Goal: Information Seeking & Learning: Understand process/instructions

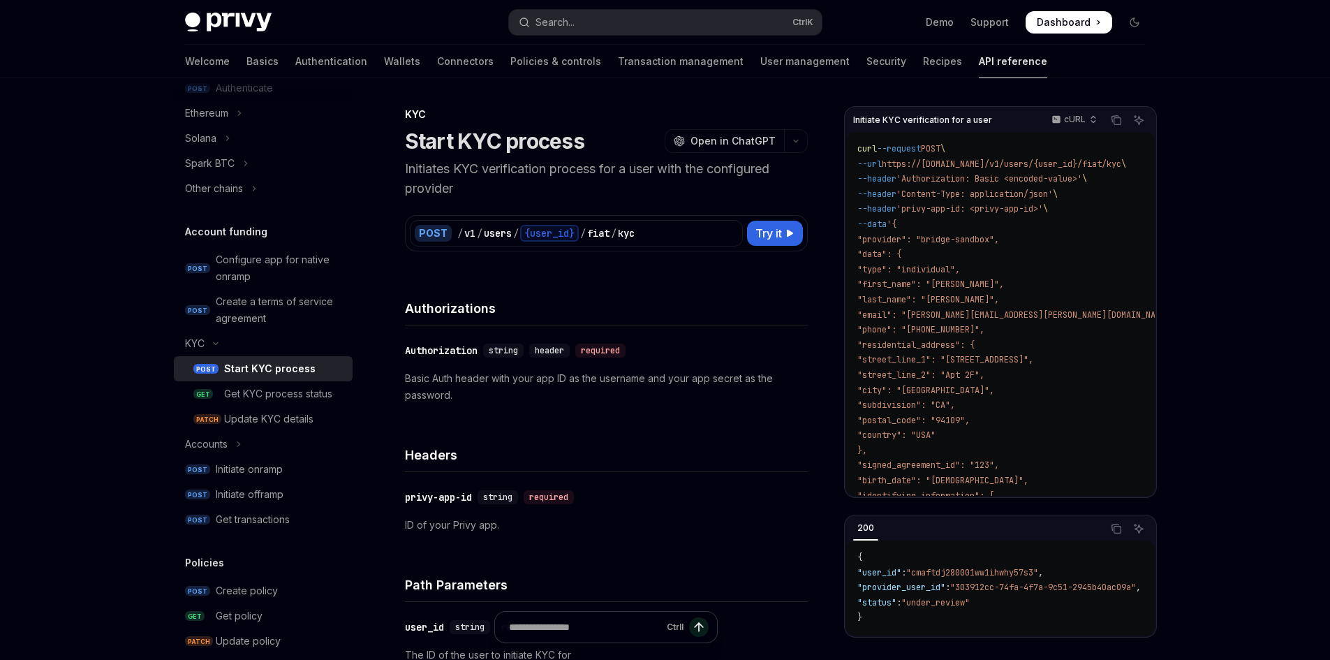
type textarea "*"
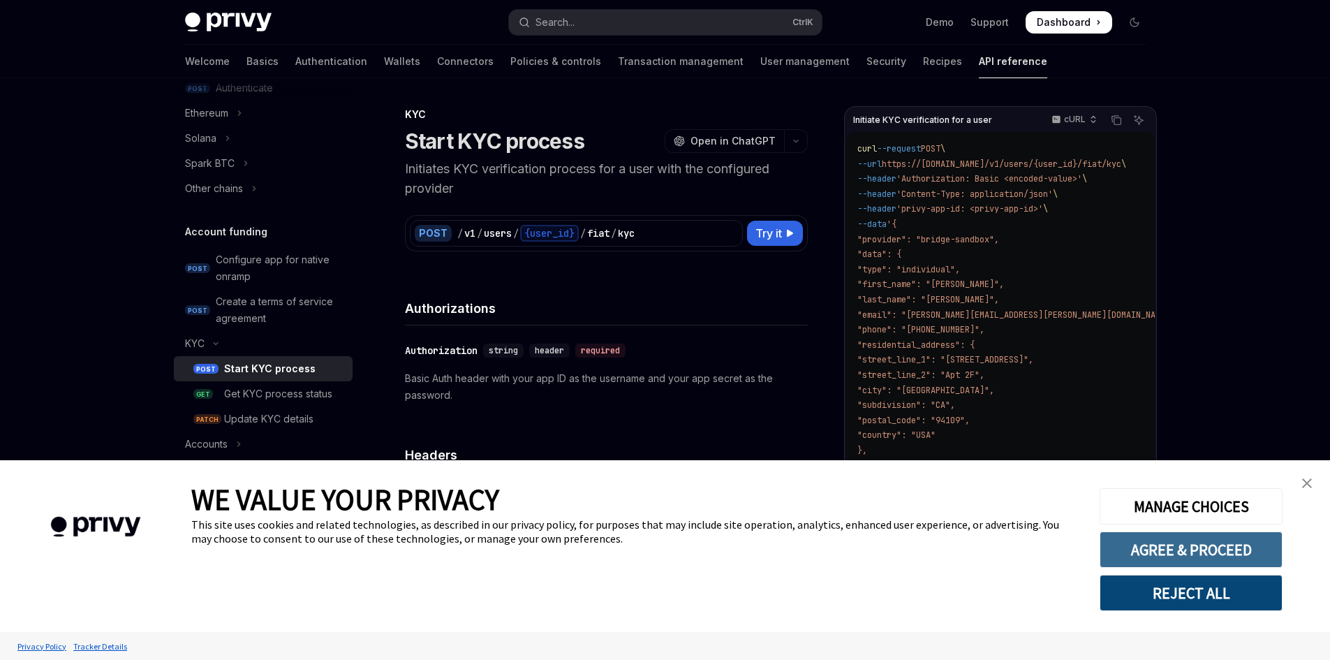
click at [1158, 544] on button "AGREE & PROCEED" at bounding box center [1191, 549] width 183 height 36
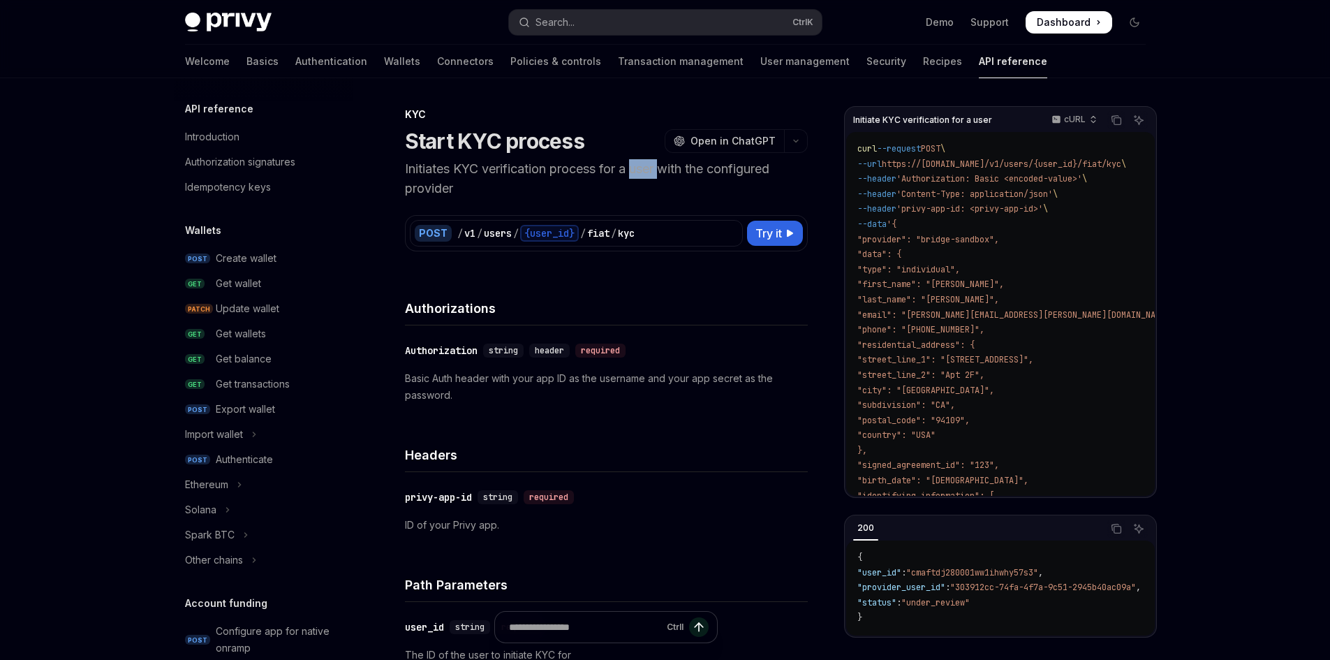
click at [649, 167] on p "Initiates KYC verification process for a user with the configured provider" at bounding box center [606, 178] width 403 height 39
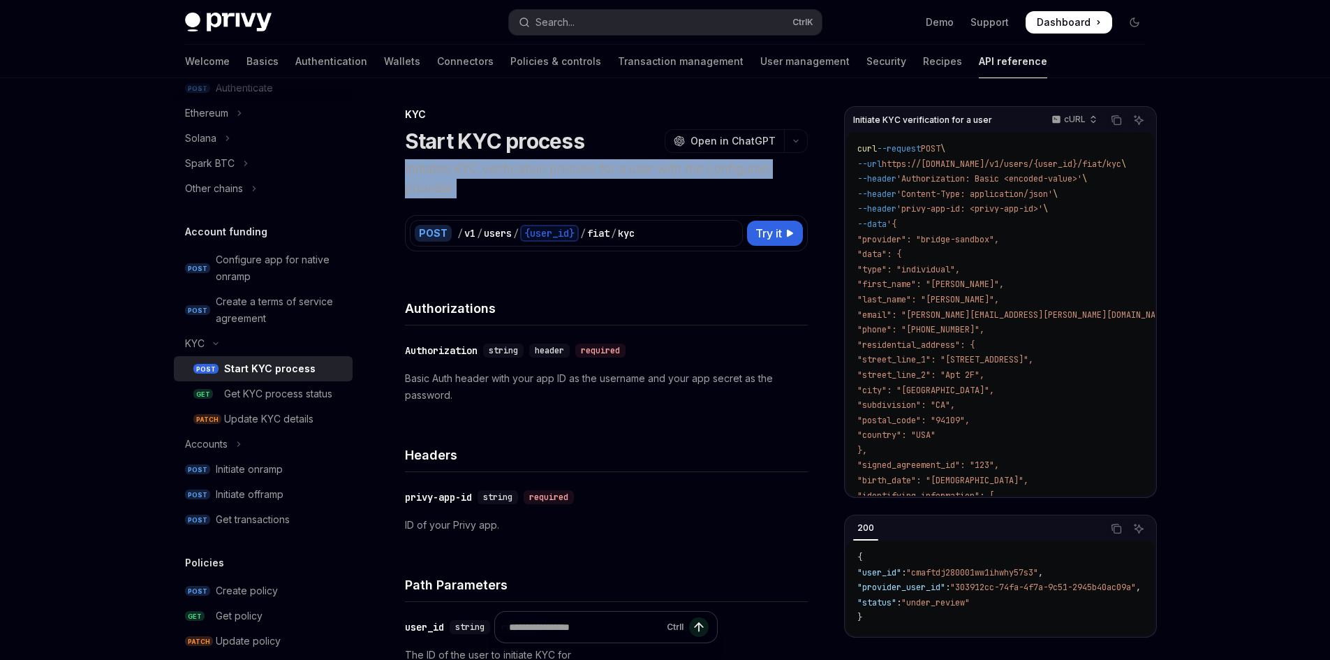
click at [649, 167] on p "Initiates KYC verification process for a user with the configured provider" at bounding box center [606, 178] width 403 height 39
click at [647, 173] on p "Initiates KYC verification process for a user with the configured provider" at bounding box center [606, 178] width 403 height 39
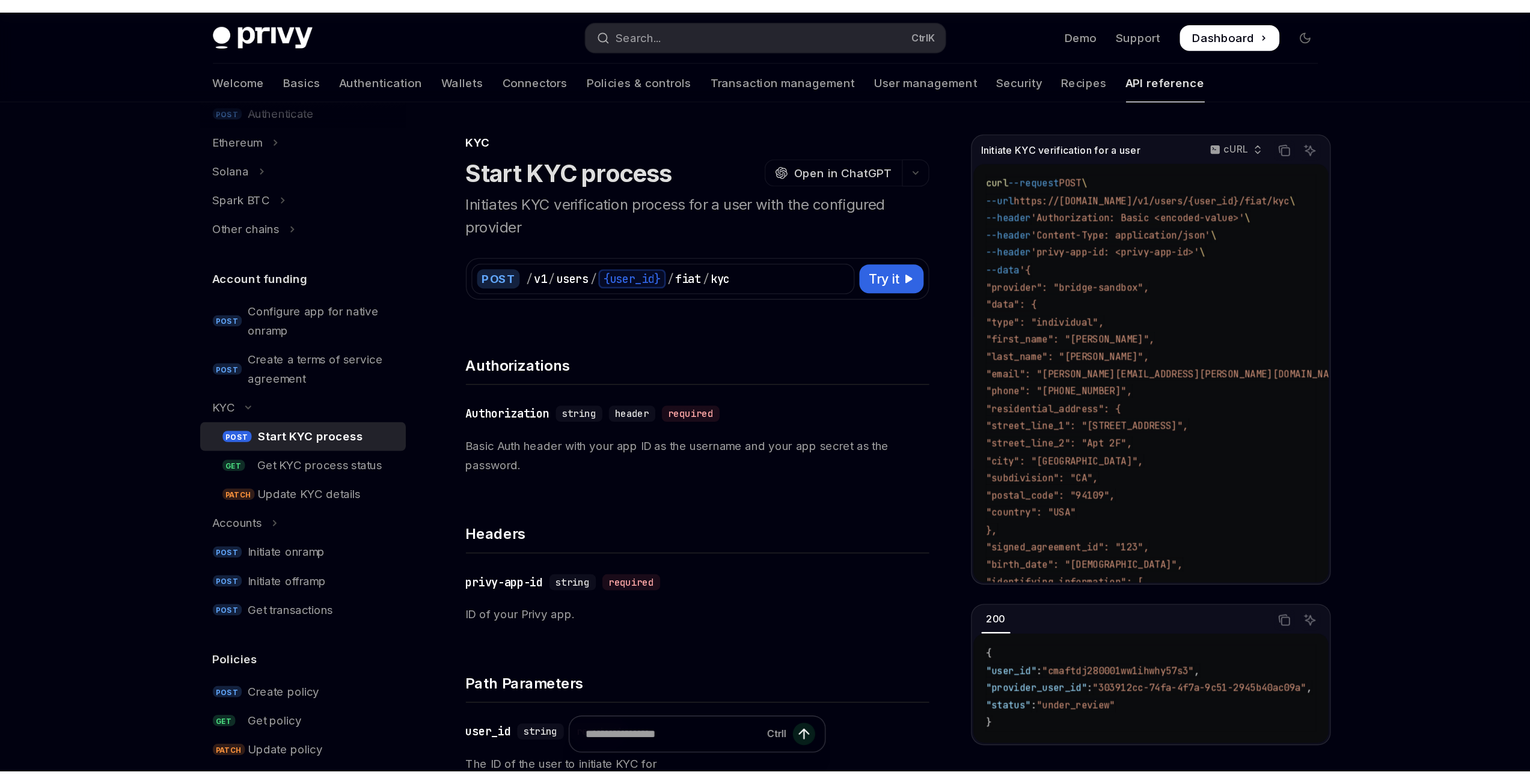
scroll to position [0, 0]
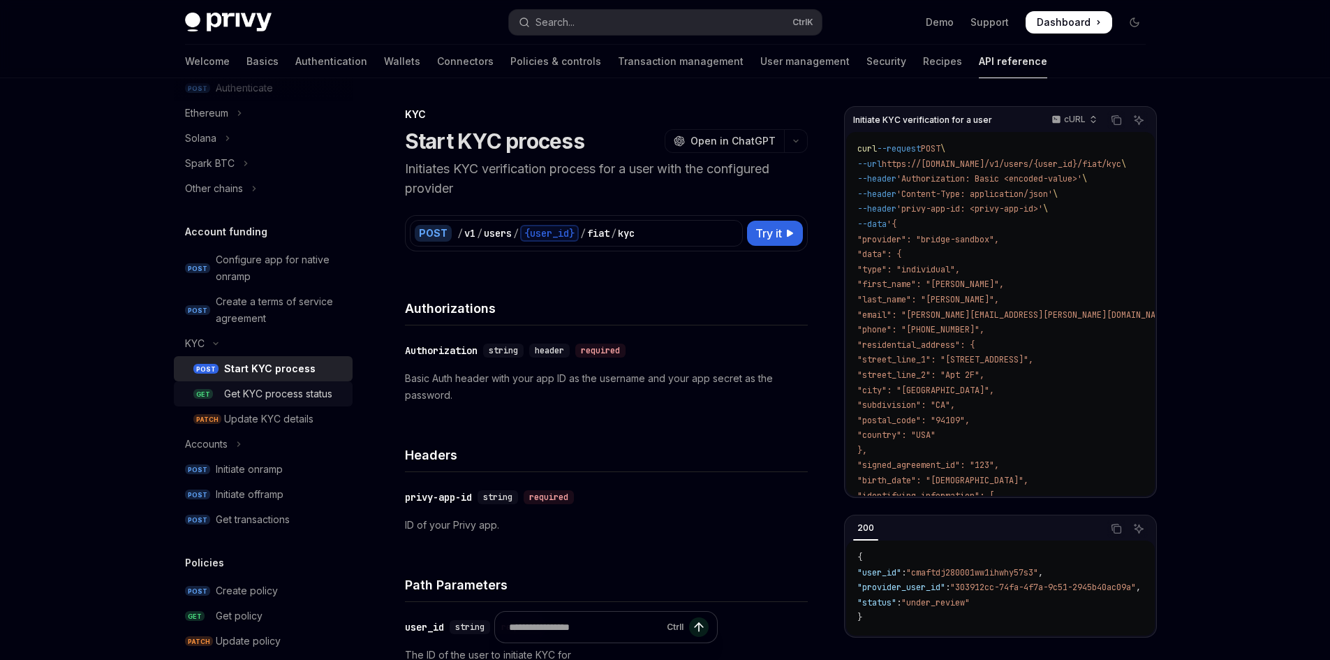
click at [279, 399] on div "Get KYC process status" at bounding box center [278, 393] width 108 height 17
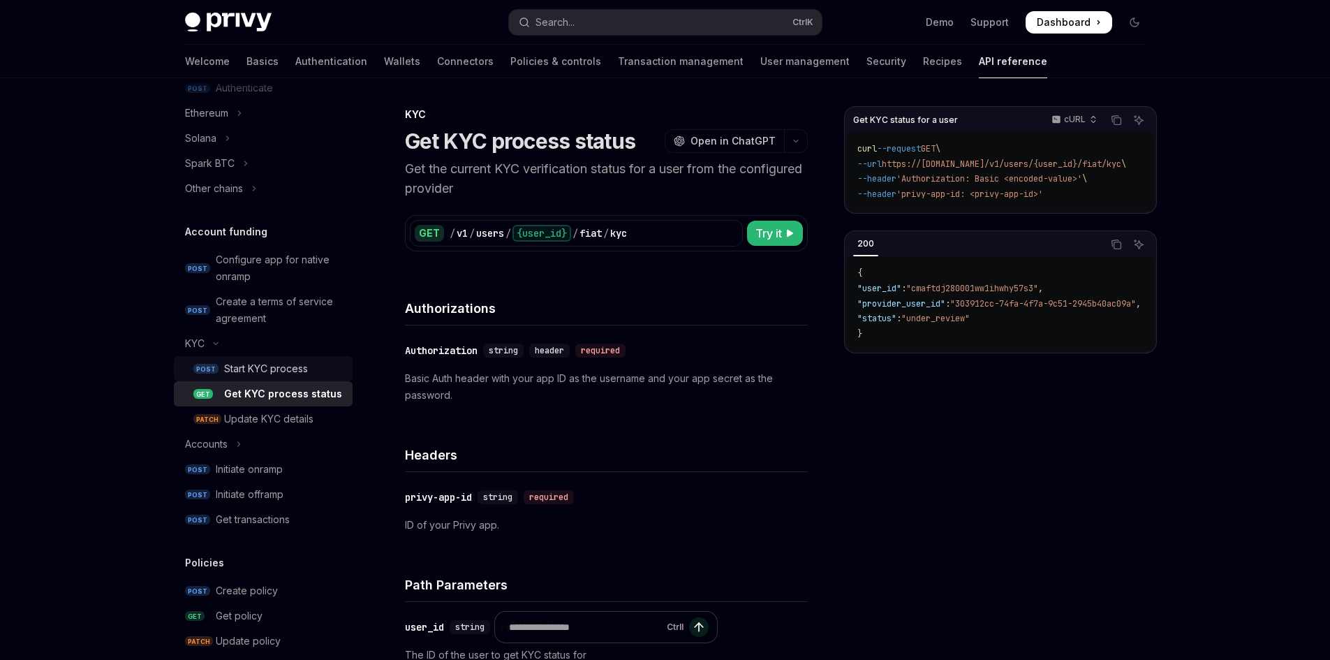
click at [265, 367] on div "Start KYC process" at bounding box center [266, 368] width 84 height 17
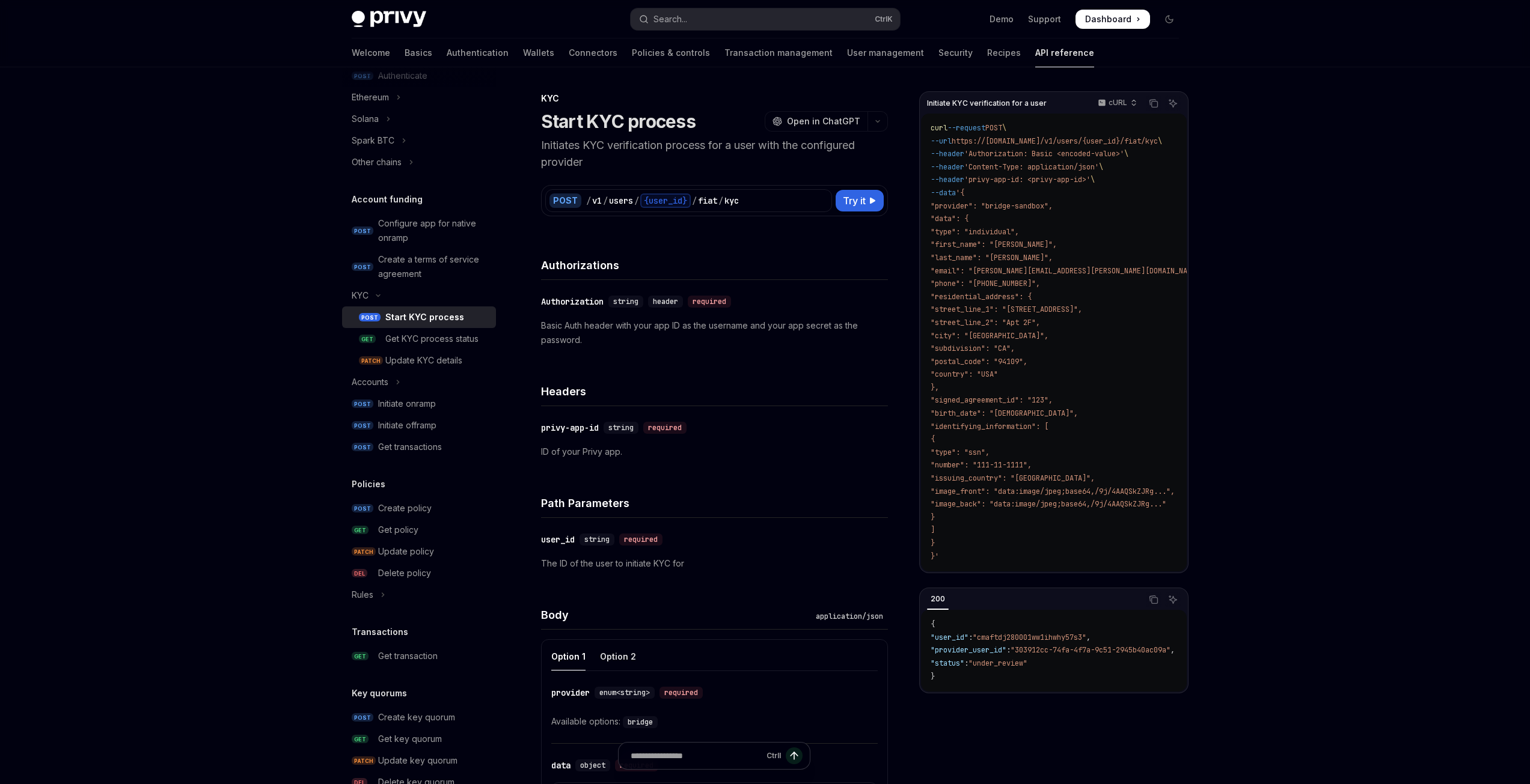
click at [629, 148] on p "Initiates KYC verification process for a user with the configured provider" at bounding box center [714, 153] width 347 height 34
click at [597, 161] on p "Initiates KYC verification process for a user with the configured provider" at bounding box center [714, 153] width 347 height 34
click at [200, 284] on div "Skip to main content Privy Docs home page Search... Ctrl K Demo Support Dashboa…" at bounding box center [765, 633] width 1530 height 1265
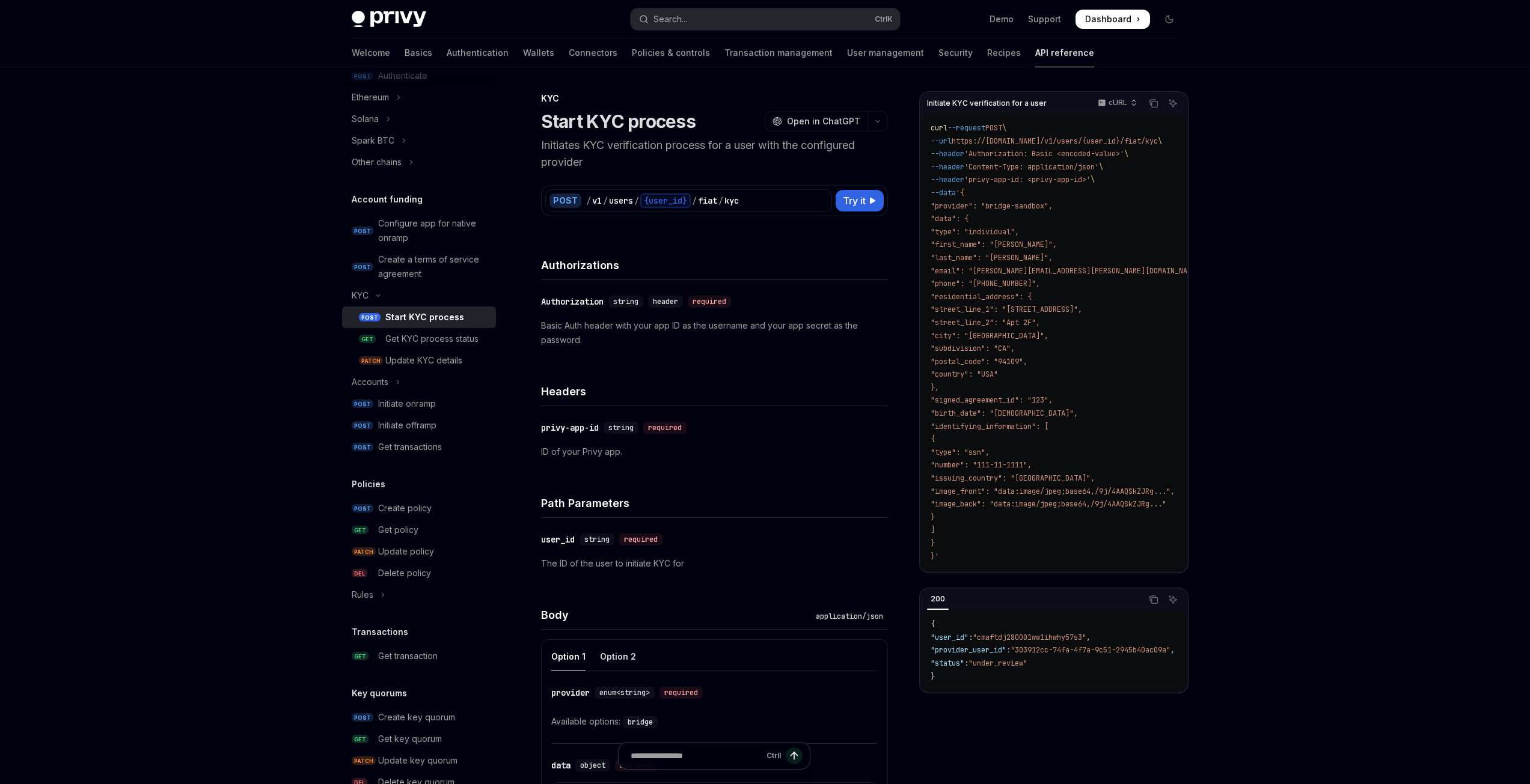
drag, startPoint x: 1252, startPoint y: 399, endPoint x: 1169, endPoint y: 419, distance: 85.4
click at [1144, 399] on div "Skip to main content Privy Docs home page Search... Ctrl K Demo Support Dashboa…" at bounding box center [765, 633] width 1530 height 1265
drag, startPoint x: 1076, startPoint y: 577, endPoint x: 1113, endPoint y: 573, distance: 37.2
click at [1113, 567] on div "curl --request POST \ --url https://api.privy.io/v1/users/{user_id}/fiat/kyc \ …" at bounding box center [1054, 343] width 266 height 458
drag, startPoint x: 1112, startPoint y: 571, endPoint x: 1147, endPoint y: 569, distance: 35.1
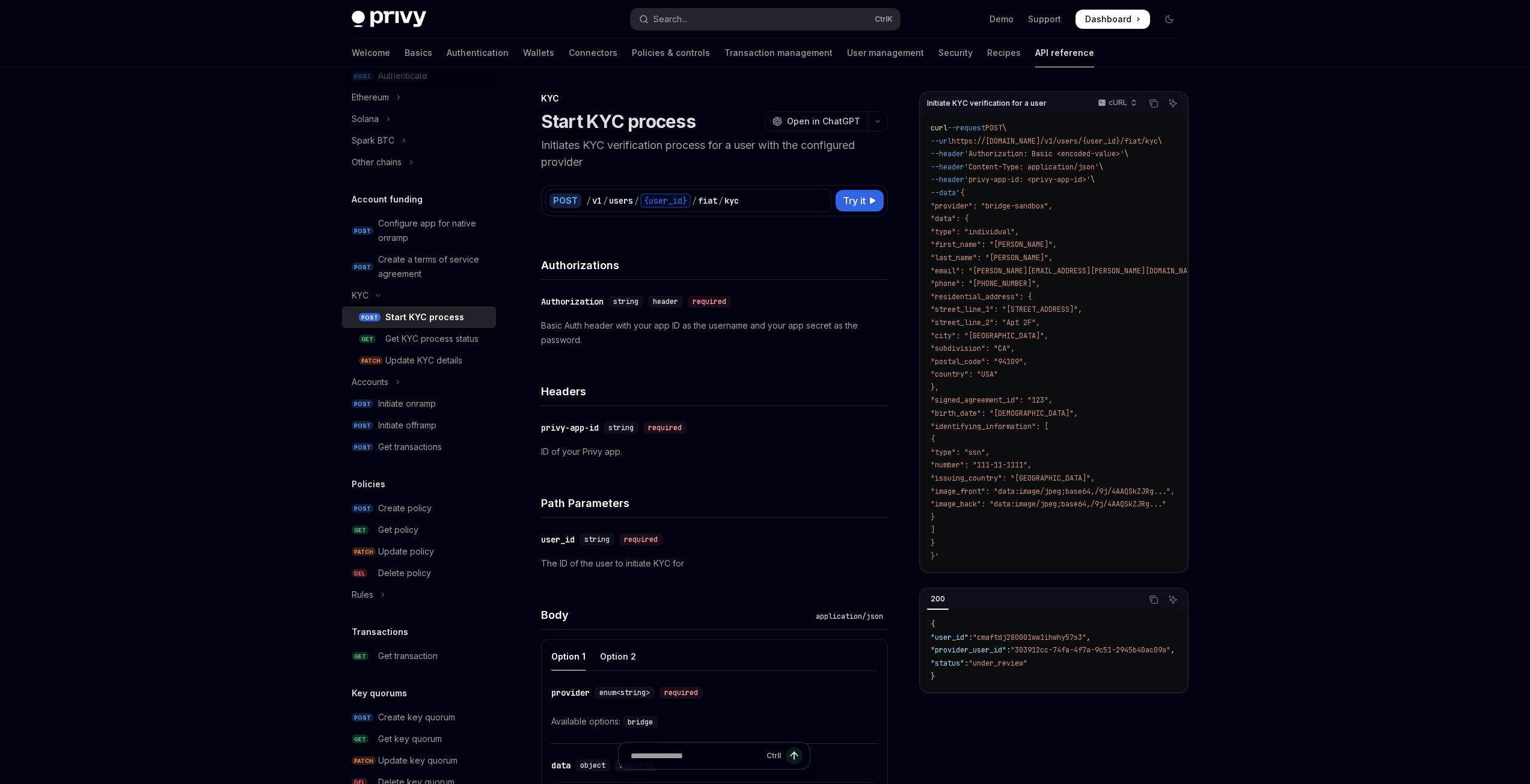
click at [1144, 567] on div "curl --request POST \ --url https://api.privy.io/v1/users/{user_id}/fiat/kyc \ …" at bounding box center [1054, 343] width 266 height 458
drag, startPoint x: 1364, startPoint y: 476, endPoint x: 990, endPoint y: 491, distance: 374.3
click at [1144, 477] on div "Skip to main content Privy Docs home page Search... Ctrl K Demo Support Dashboa…" at bounding box center [765, 633] width 1530 height 1265
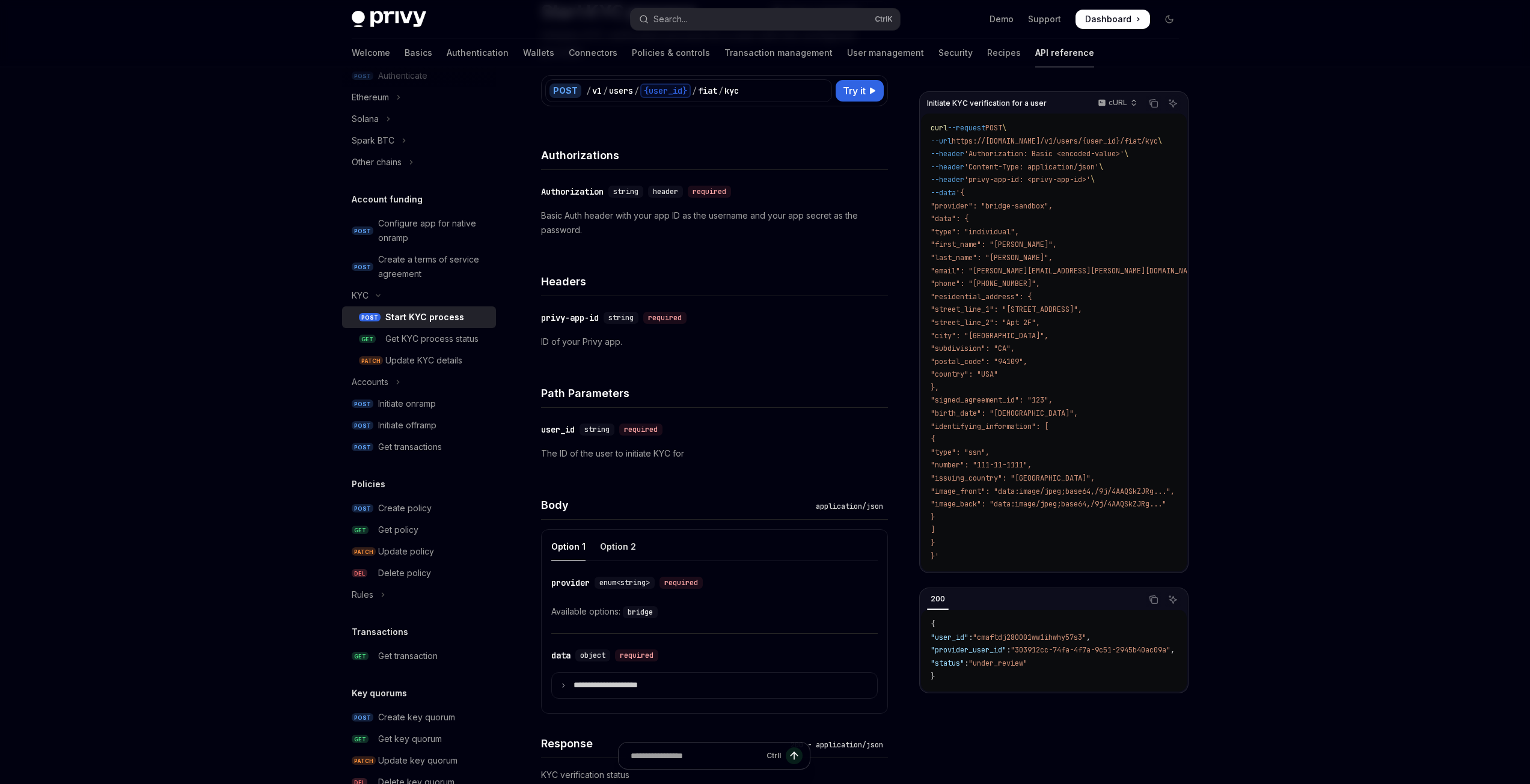
scroll to position [120, 0]
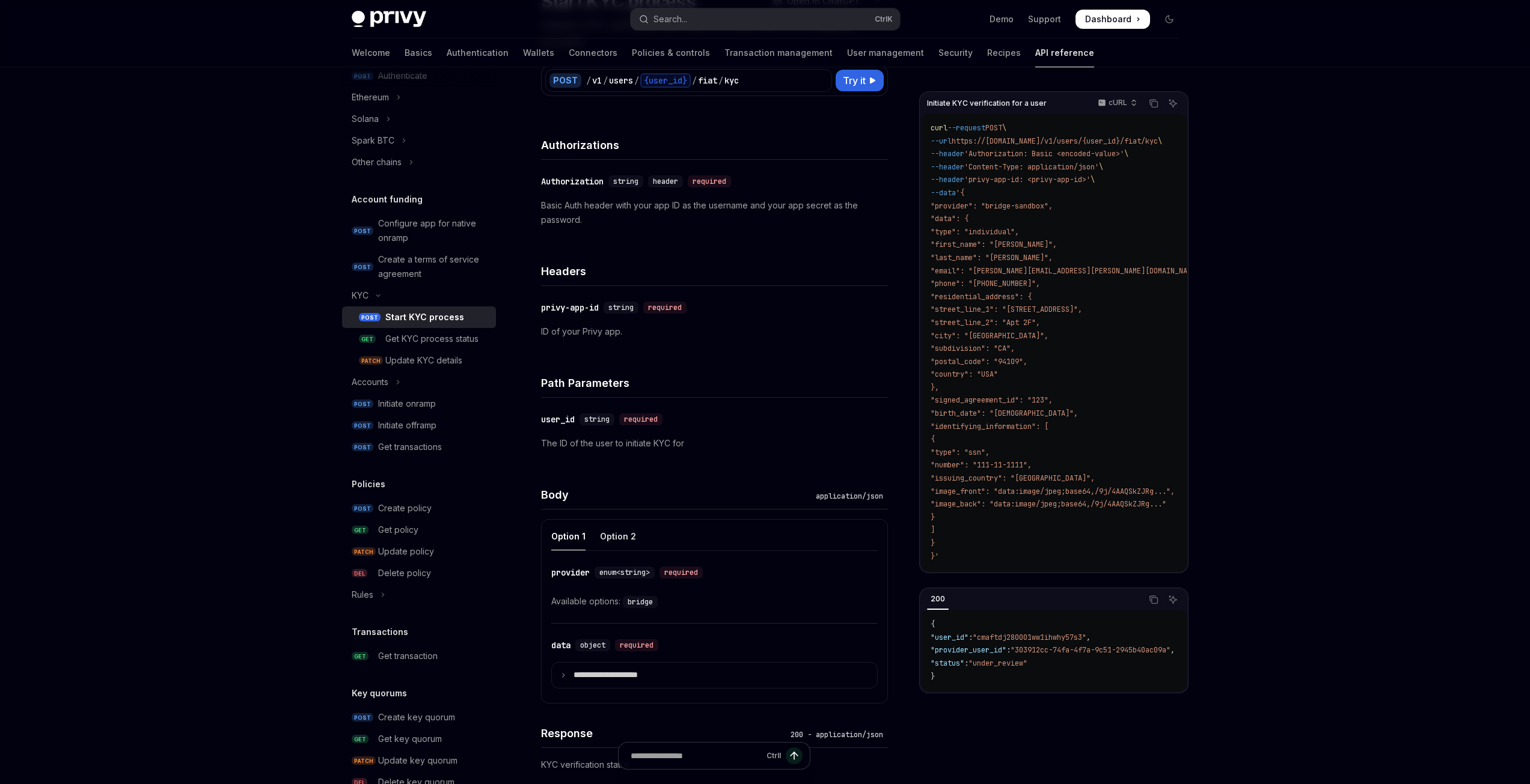
click at [1144, 401] on div "Skip to main content Privy Docs home page Search... Ctrl K Demo Support Dashboa…" at bounding box center [765, 512] width 1530 height 1265
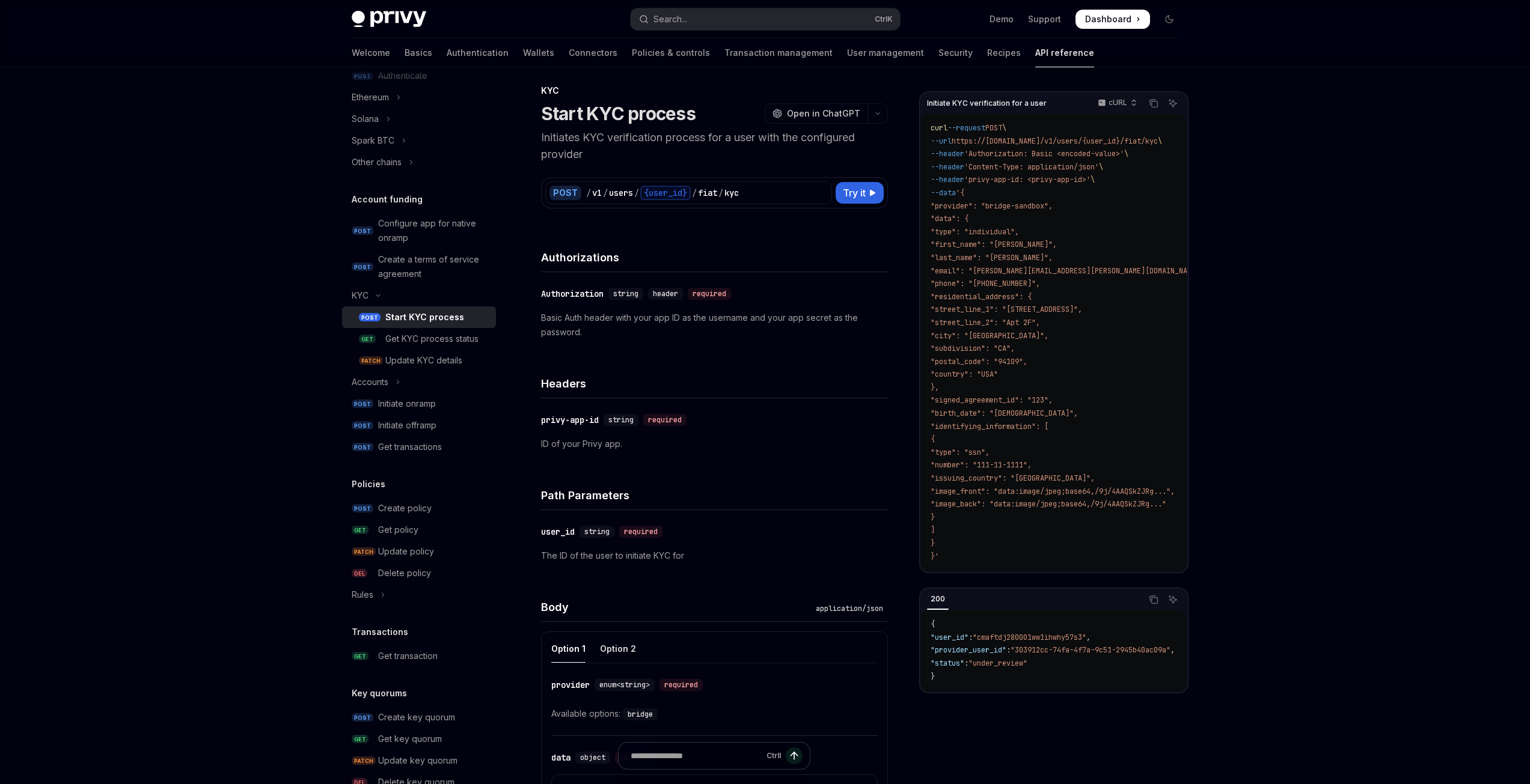
scroll to position [0, 0]
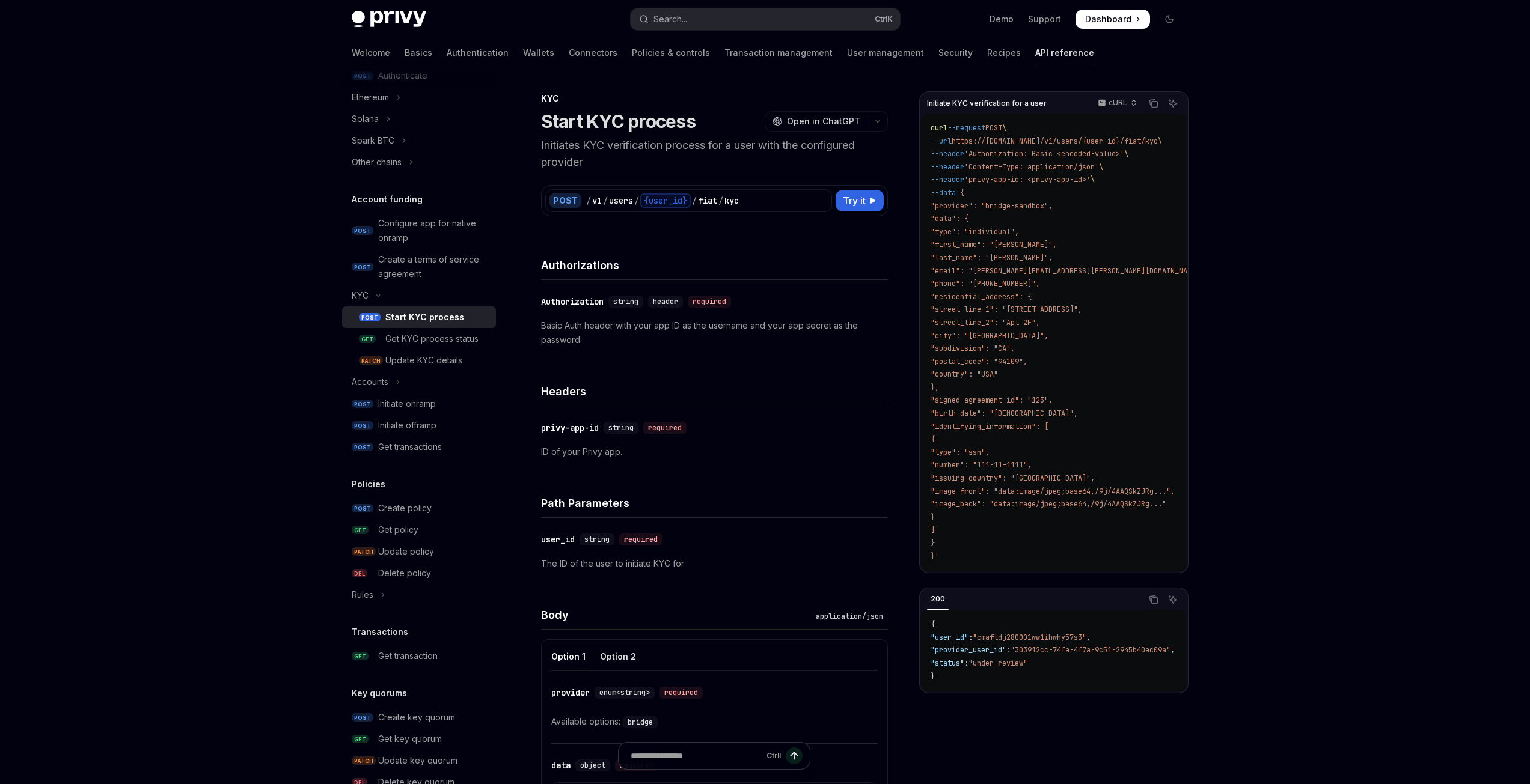
click at [1144, 553] on div "Skip to main content Privy Docs home page Search... Ctrl K Demo Support Dashboa…" at bounding box center [765, 633] width 1530 height 1265
drag, startPoint x: 1339, startPoint y: 504, endPoint x: 1326, endPoint y: 501, distance: 13.3
click at [1144, 498] on div "Skip to main content Privy Docs home page Search... Ctrl K Demo Support Dashboa…" at bounding box center [765, 633] width 1530 height 1265
drag, startPoint x: 1306, startPoint y: 513, endPoint x: 1283, endPoint y: 507, distance: 23.8
click at [1144, 513] on div "Skip to main content Privy Docs home page Search... Ctrl K Demo Support Dashboa…" at bounding box center [765, 633] width 1530 height 1265
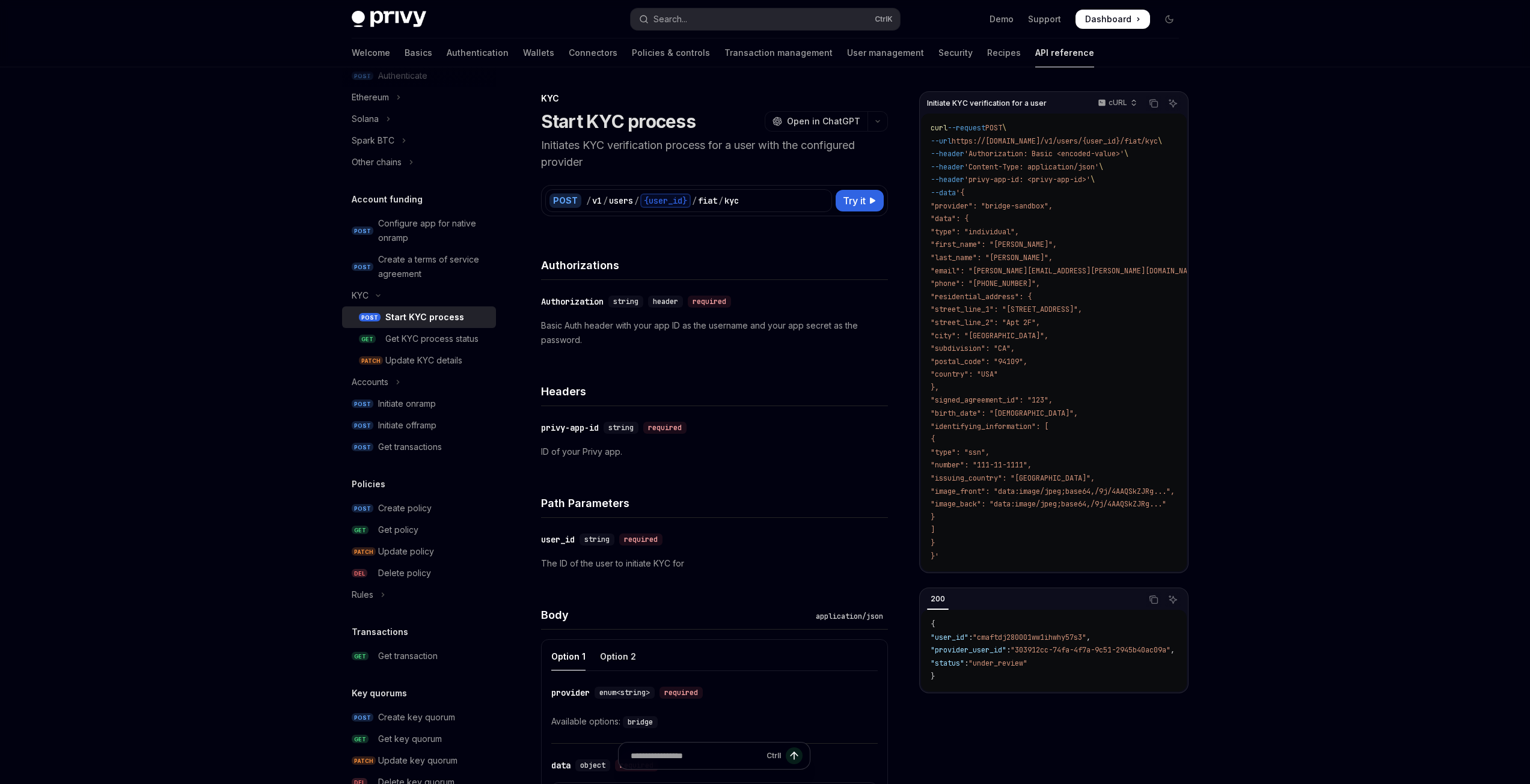
click at [659, 146] on p "Initiates KYC verification process for a user with the configured provider" at bounding box center [714, 153] width 347 height 34
click at [246, 312] on div "Skip to main content Privy Docs home page Search... Ctrl K Demo Support Dashboa…" at bounding box center [765, 633] width 1530 height 1265
click at [459, 339] on div "Get KYC process status" at bounding box center [432, 338] width 93 height 15
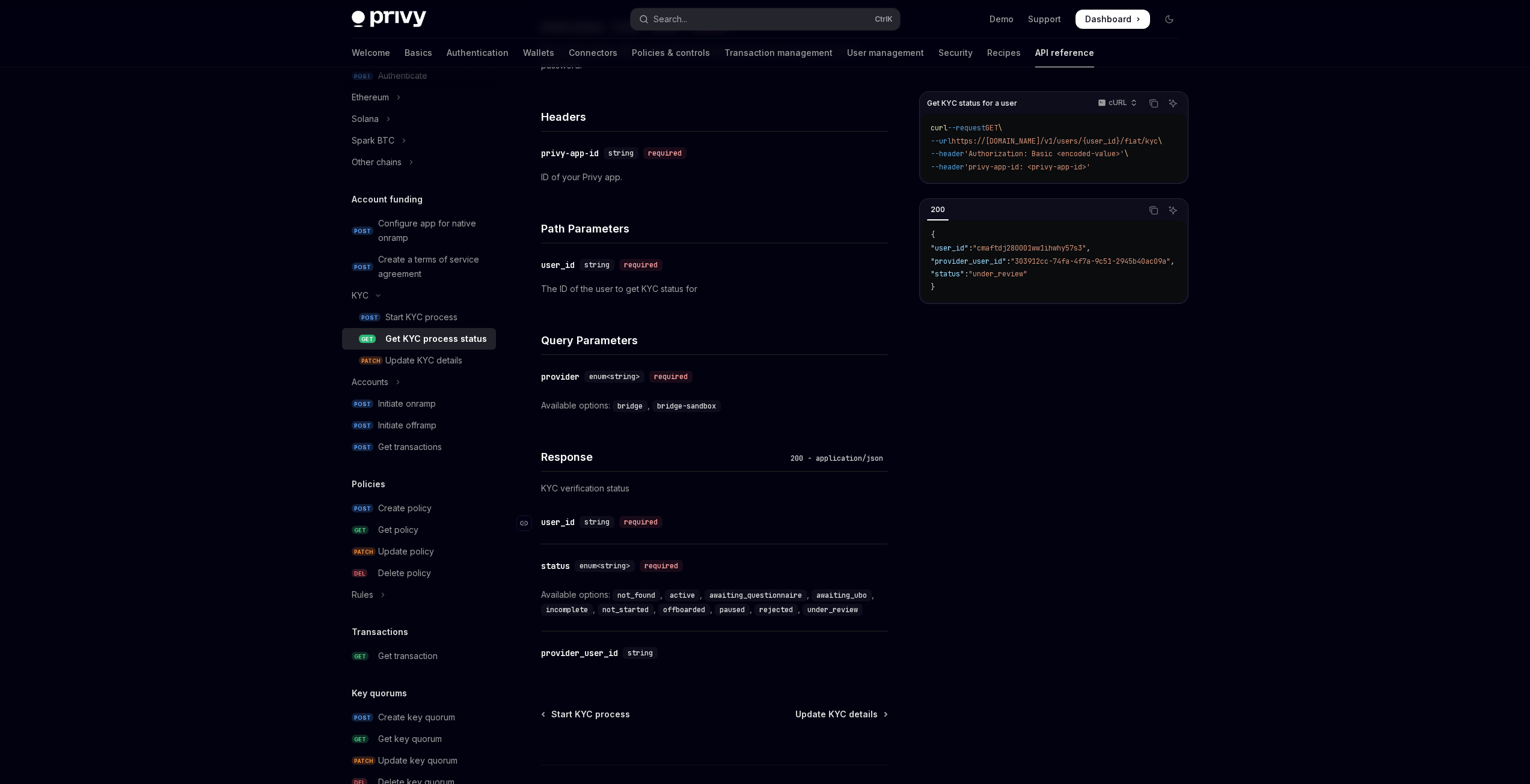
scroll to position [300, 0]
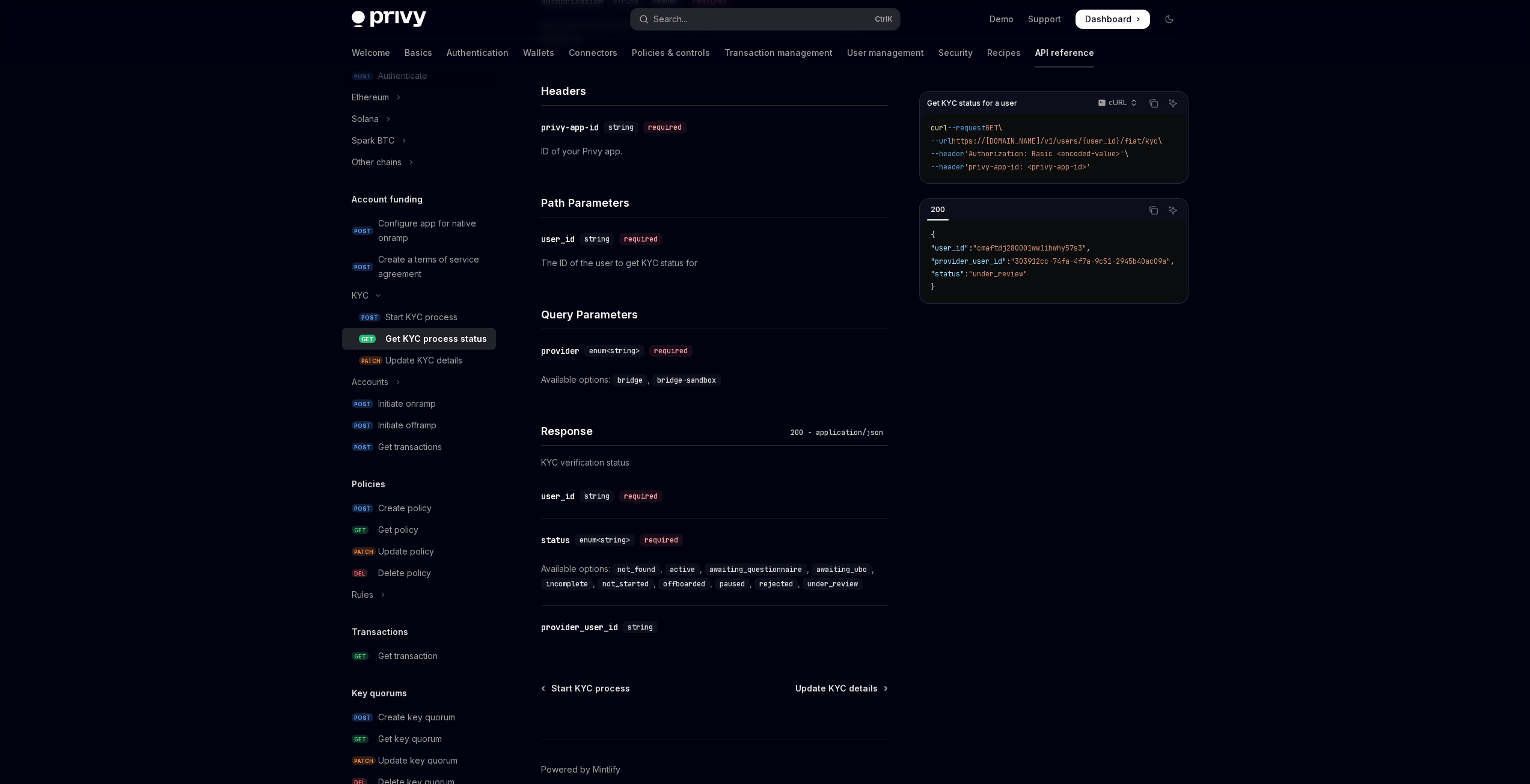
click at [836, 566] on code "awaiting_ubo" at bounding box center [842, 570] width 60 height 12
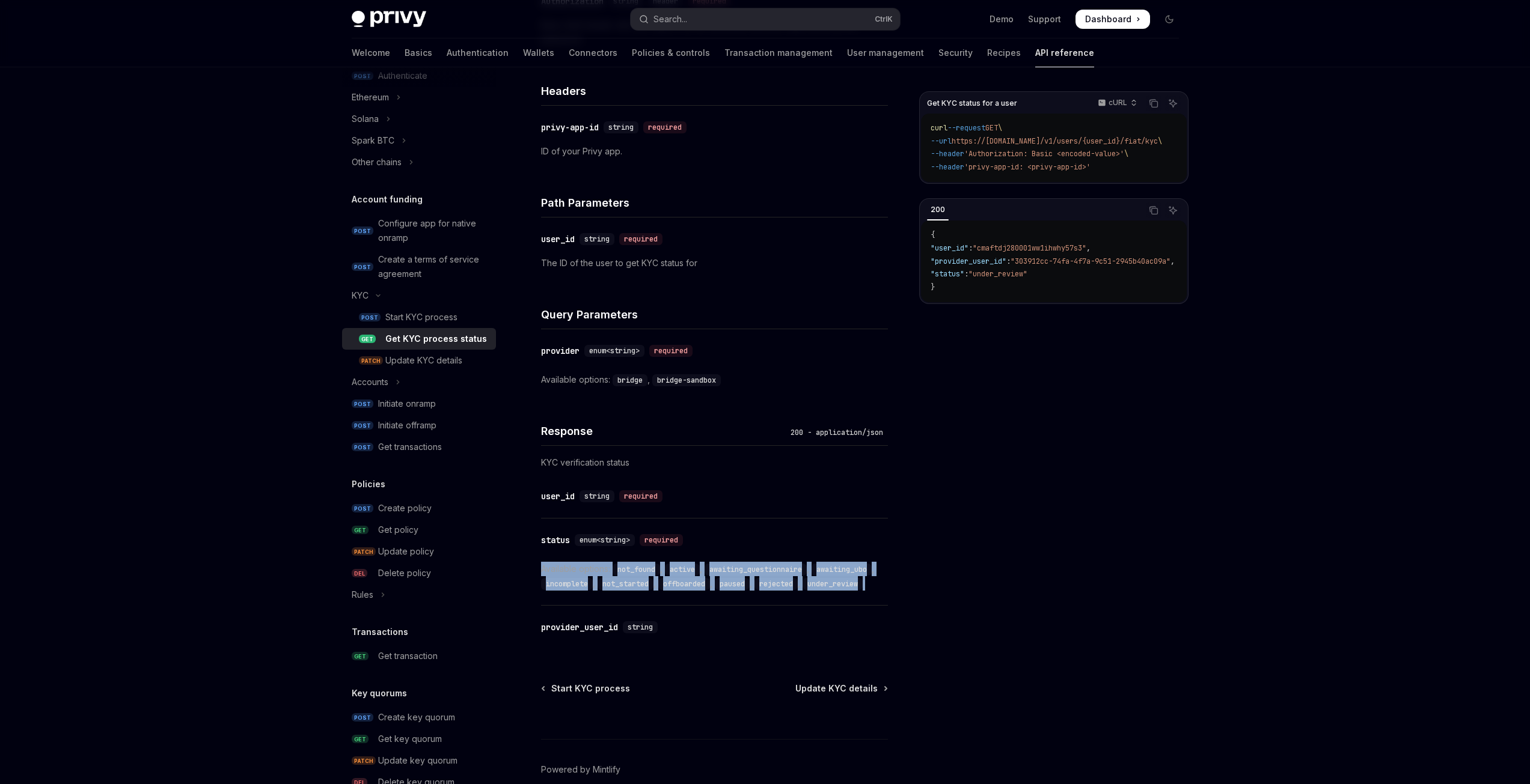
click at [836, 566] on code "awaiting_ubo" at bounding box center [842, 570] width 60 height 12
click at [901, 567] on div "Get KYC status for a user cURL Copy Ask AI curl --request GET \ --url https://a…" at bounding box center [765, 305] width 846 height 1076
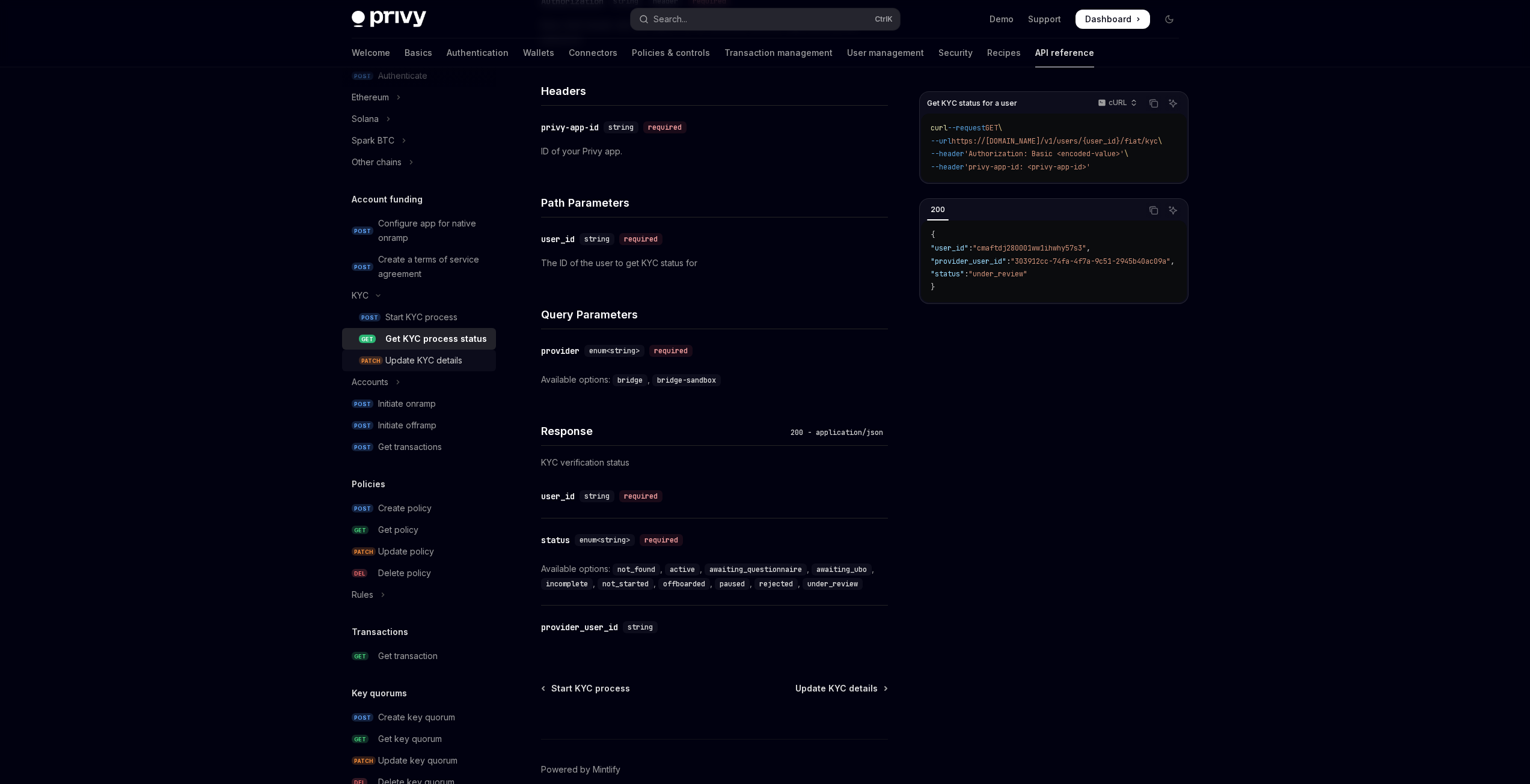
click at [410, 367] on div "Update KYC details" at bounding box center [424, 361] width 77 height 15
type textarea "*"
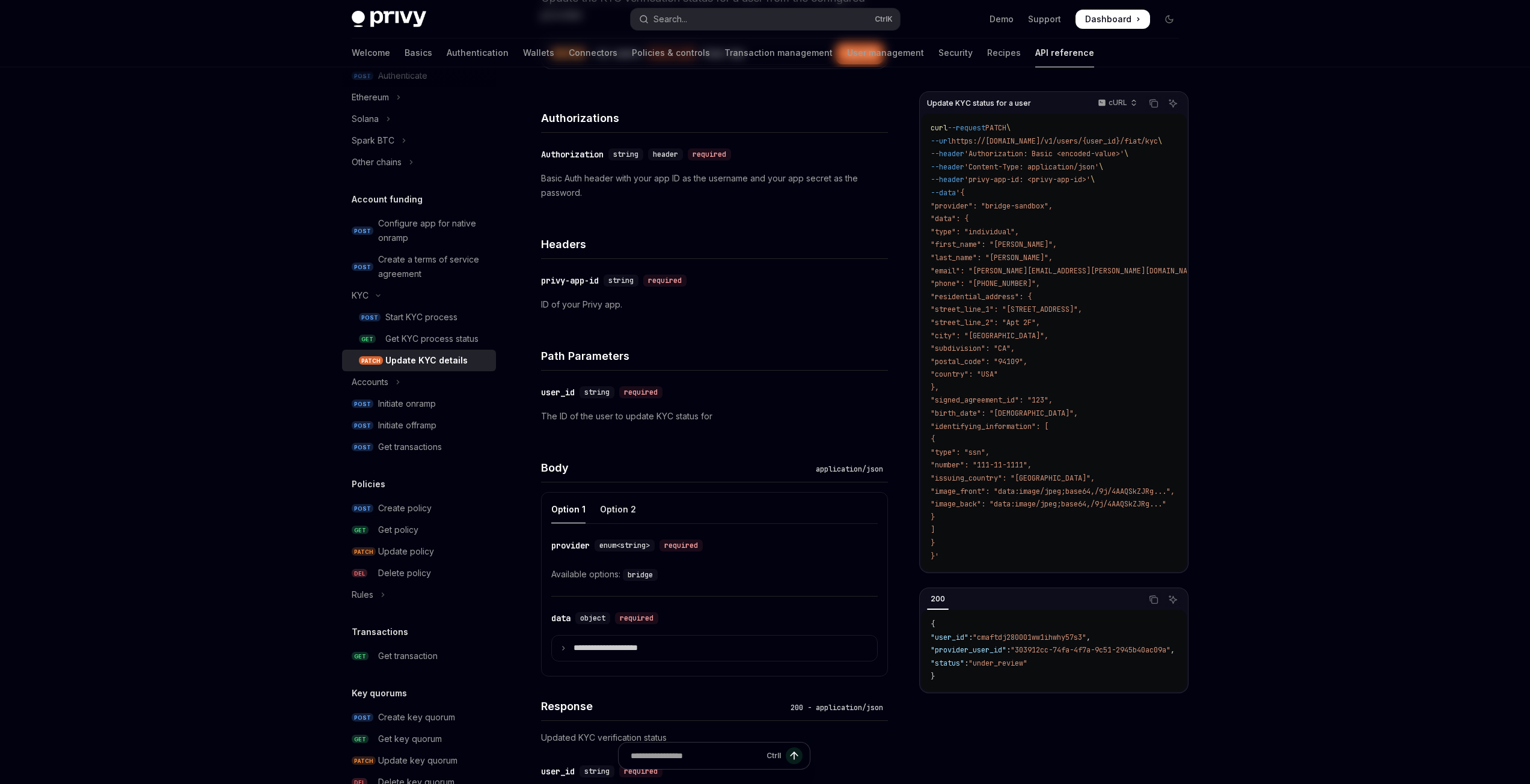
scroll to position [421, 0]
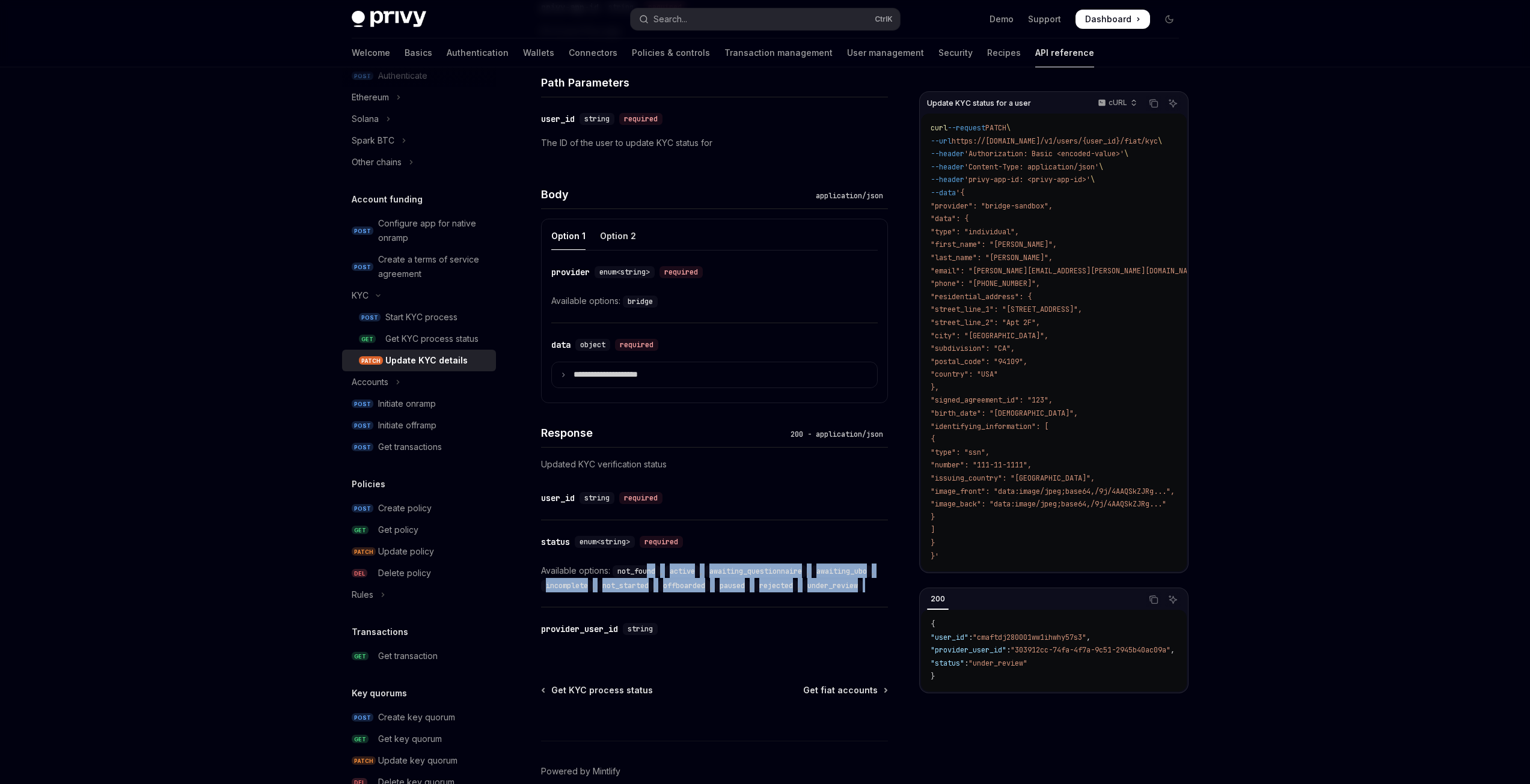
drag, startPoint x: 883, startPoint y: 591, endPoint x: 601, endPoint y: 556, distance: 284.2
click at [613, 559] on div "​ status enum<string> required Available options: not_found , active , awaiting…" at bounding box center [714, 564] width 347 height 87
click at [769, 567] on code "awaiting_questionnaire" at bounding box center [755, 571] width 102 height 12
click at [770, 567] on code "awaiting_questionnaire" at bounding box center [755, 571] width 102 height 12
